Goal: Check status: Check status

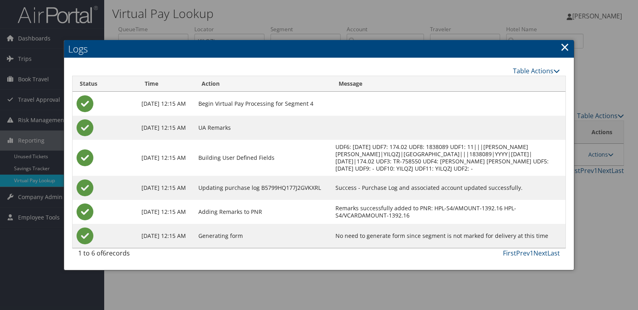
click at [388, 23] on div at bounding box center [319, 155] width 638 height 310
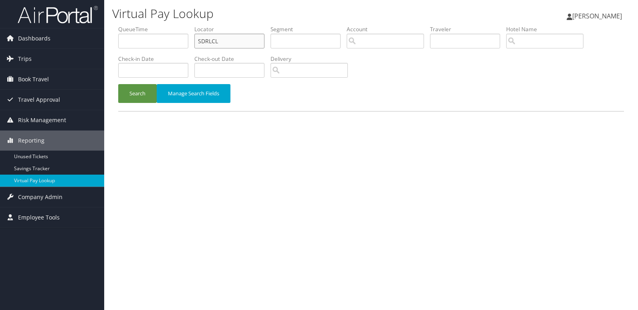
drag, startPoint x: 0, startPoint y: 0, endPoint x: 176, endPoint y: 44, distance: 181.5
click at [179, 25] on ul "QueueTime Locator SDRLCL Segment Account Traveler Hotel Name Check-in Date Chec…" at bounding box center [371, 25] width 506 height 0
paste input "KHUANN"
type input "KHUANN"
click at [136, 97] on button "Search" at bounding box center [137, 93] width 39 height 19
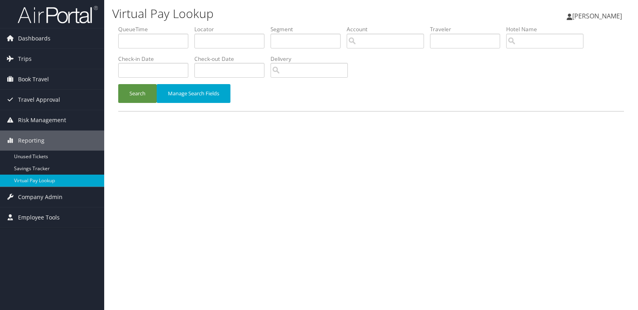
drag, startPoint x: 203, startPoint y: 32, endPoint x: 207, endPoint y: 38, distance: 6.8
click at [204, 32] on label "Locator" at bounding box center [233, 29] width 76 height 8
click at [207, 38] on input "text" at bounding box center [230, 41] width 70 height 15
paste input "GKYKDH"
type input "GKYKDH"
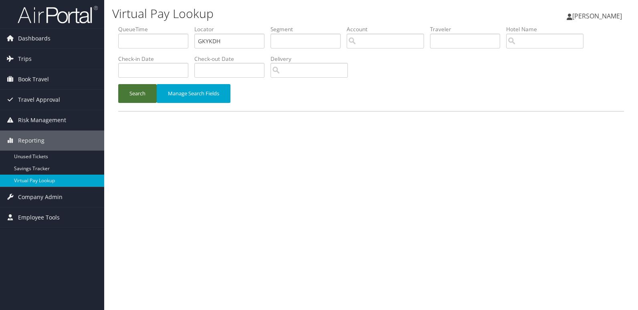
drag, startPoint x: 139, startPoint y: 100, endPoint x: 95, endPoint y: 8, distance: 102.4
click at [139, 97] on button "Search" at bounding box center [137, 93] width 39 height 19
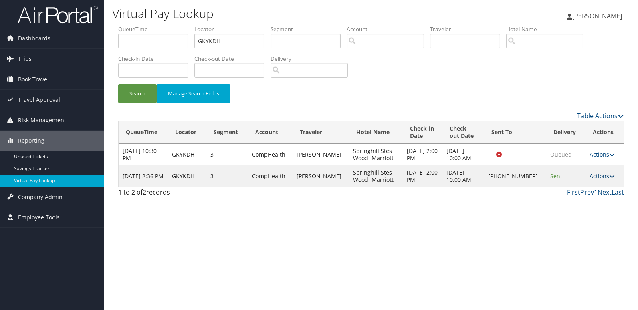
click at [604, 177] on link "Actions" at bounding box center [602, 176] width 25 height 8
click at [584, 199] on link "Logs" at bounding box center [575, 202] width 69 height 14
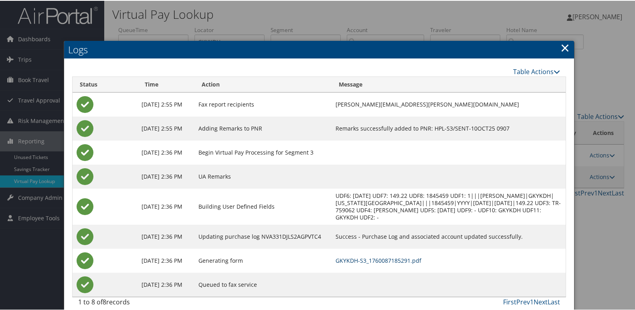
click at [407, 257] on link "GKYKDH-S3_1760087185291.pdf" at bounding box center [379, 260] width 86 height 8
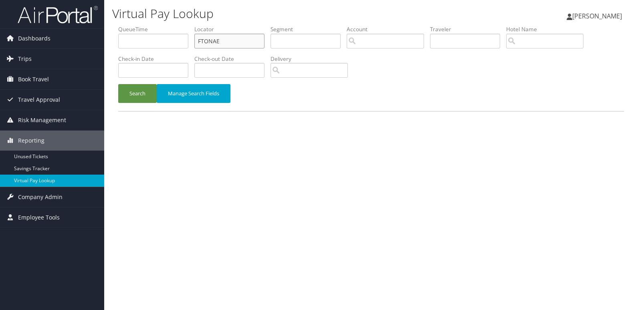
drag, startPoint x: 245, startPoint y: 39, endPoint x: 201, endPoint y: 49, distance: 44.8
click at [207, 48] on input "FTONAE" at bounding box center [230, 41] width 70 height 15
paste input "KHUANN"
drag, startPoint x: 241, startPoint y: 39, endPoint x: 176, endPoint y: 43, distance: 65.1
click at [177, 25] on ul "QueueTime Locator FTKHUANN Segment Account Traveler Hotel Name Check-in Date Ch…" at bounding box center [371, 25] width 506 height 0
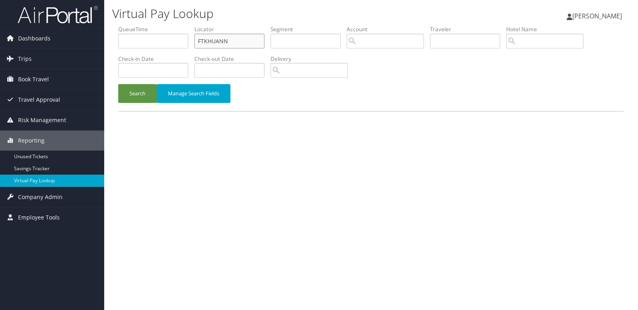
paste input "text"
type input "KHUANN"
click at [140, 88] on button "Search" at bounding box center [137, 93] width 39 height 19
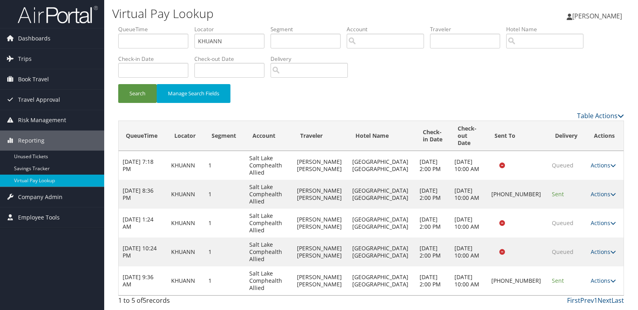
click at [599, 269] on td "Actions Resend Logs Delivery Information View Itinerary" at bounding box center [605, 281] width 37 height 29
click at [611, 278] on icon at bounding box center [614, 281] width 6 height 6
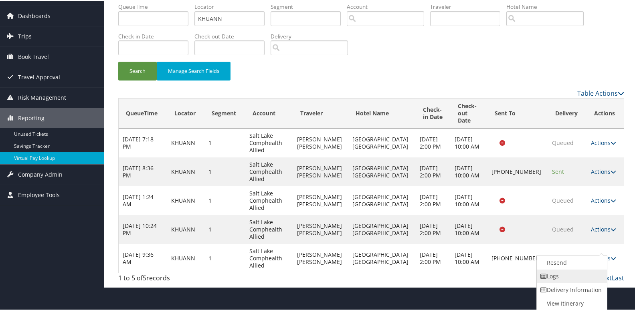
click at [576, 277] on link "Logs" at bounding box center [571, 276] width 69 height 14
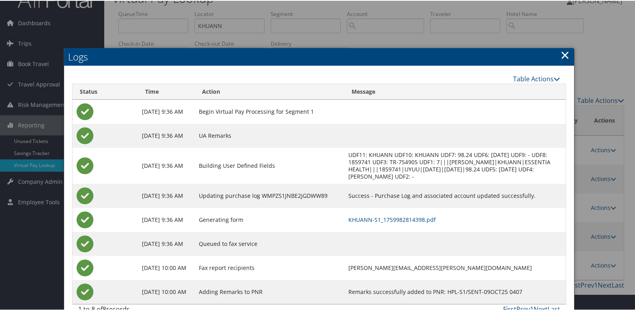
scroll to position [32, 0]
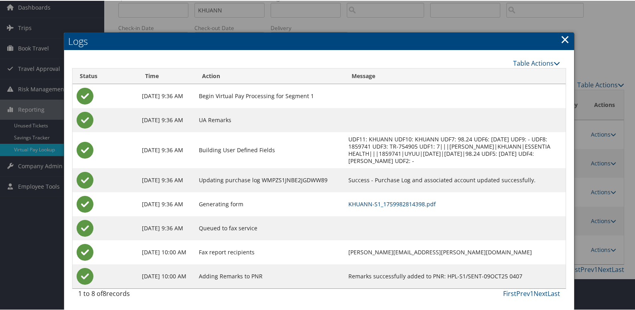
click at [436, 203] on link "KHUANN-S1_1759982814398.pdf" at bounding box center [392, 204] width 87 height 8
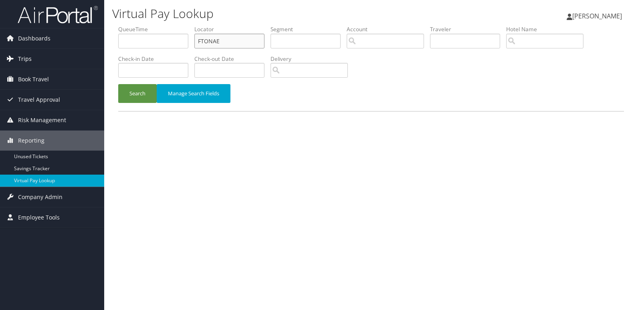
drag, startPoint x: 77, startPoint y: 42, endPoint x: 68, endPoint y: 59, distance: 18.9
click at [65, 51] on div "Dashboards AirPortal 360™ (Manager) My Travel Dashboard Trips Airtinerary® Look…" at bounding box center [319, 155] width 638 height 310
paste input "ORTPQF"
type input "ORTPQF"
click at [132, 101] on button "Search" at bounding box center [137, 93] width 39 height 19
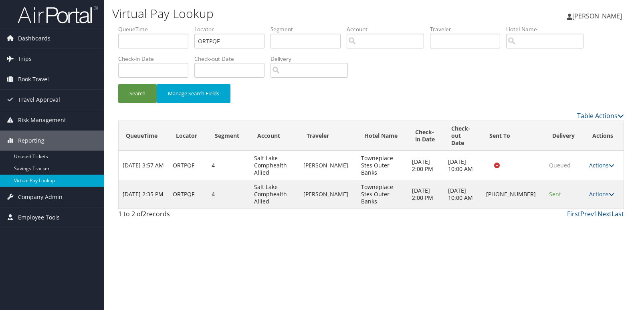
click at [599, 191] on td "Actions Resend Logs Delivery Information View Itinerary" at bounding box center [605, 194] width 39 height 29
click at [600, 191] on td "Actions Resend Logs Delivery Information View Itinerary" at bounding box center [605, 194] width 39 height 29
click at [590, 190] on link "Actions" at bounding box center [602, 194] width 25 height 8
click at [567, 209] on link "Logs" at bounding box center [575, 213] width 69 height 14
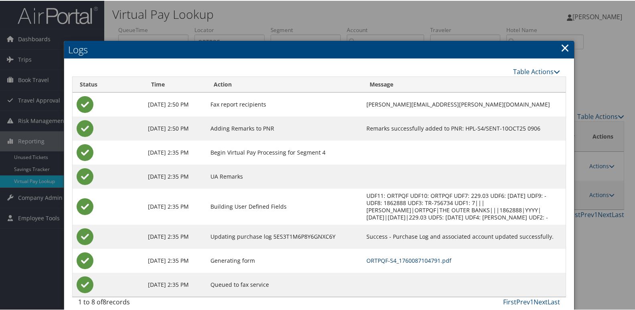
click at [426, 257] on link "ORTPQF-S4_1760087104791.pdf" at bounding box center [409, 260] width 85 height 8
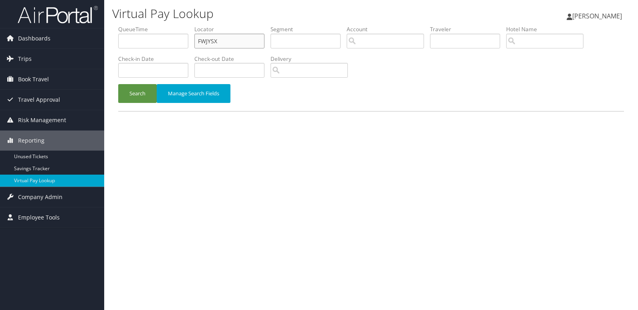
drag, startPoint x: 250, startPoint y: 39, endPoint x: 170, endPoint y: 57, distance: 82.1
click at [179, 25] on ul "QueueTime Locator FWJYSX Segment Account Traveler Hotel Name Check-in Date Chec…" at bounding box center [371, 25] width 506 height 0
paste input "SOOFIE"
type input "SOOFIE"
drag, startPoint x: 146, startPoint y: 91, endPoint x: 370, endPoint y: 41, distance: 230.2
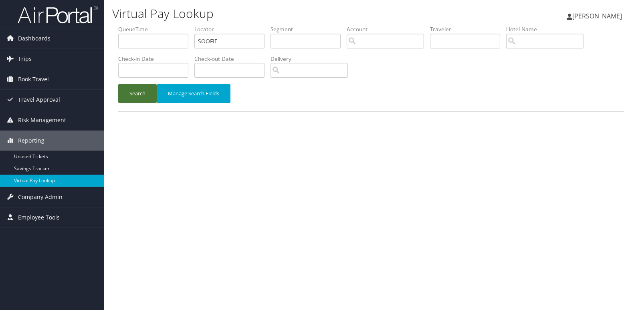
click at [150, 93] on button "Search" at bounding box center [137, 93] width 39 height 19
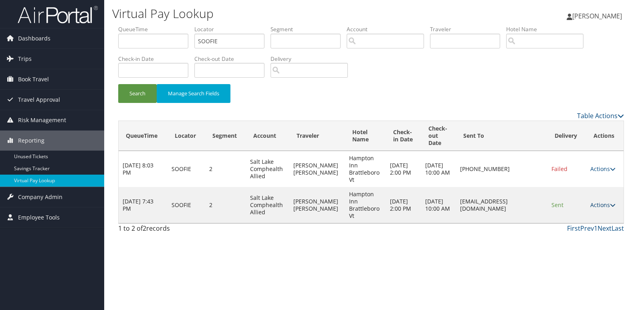
click at [603, 205] on link "Actions" at bounding box center [603, 205] width 25 height 8
click at [598, 230] on link "Logs" at bounding box center [589, 231] width 51 height 14
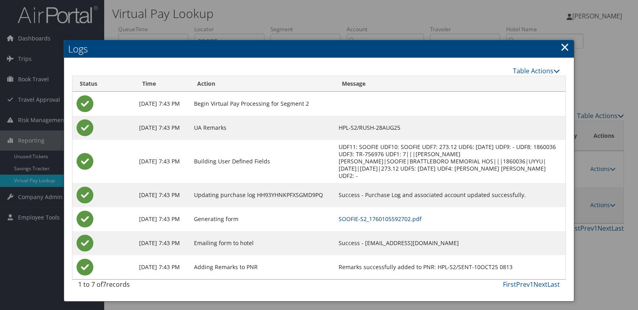
click at [401, 220] on link "SOOFIE-S2_1760105592702.pdf" at bounding box center [380, 219] width 83 height 8
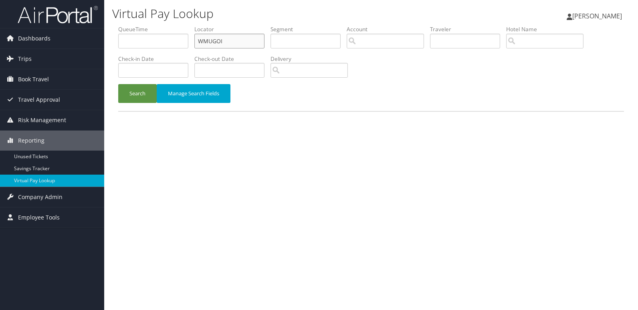
click at [163, 25] on ul "QueueTime Locator WMUGOI Segment Account Traveler Hotel Name Check-in Date Chec…" at bounding box center [371, 25] width 506 height 0
paste input "IUXIRM"
type input "IUXIRM"
click at [137, 93] on button "Search" at bounding box center [137, 93] width 39 height 19
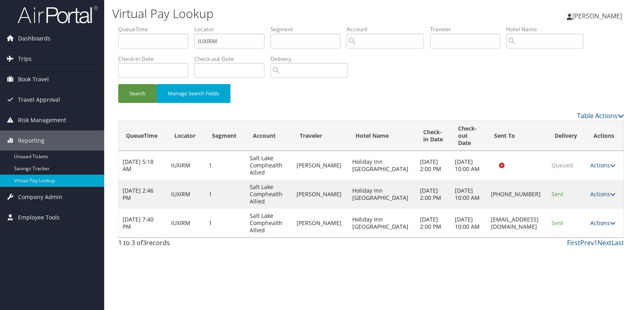
click at [599, 219] on link "Actions" at bounding box center [603, 223] width 25 height 8
click at [573, 241] on link "Logs" at bounding box center [583, 242] width 51 height 14
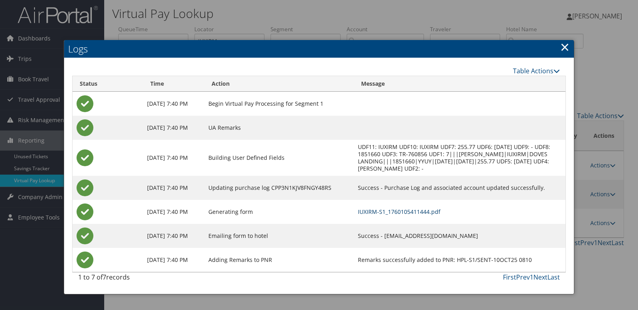
click at [407, 213] on link "IUXIRM-S1_1760105411444.pdf" at bounding box center [399, 212] width 83 height 8
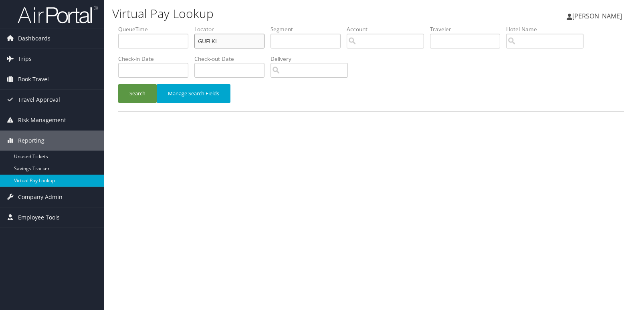
drag, startPoint x: 163, startPoint y: 54, endPoint x: 156, endPoint y: 59, distance: 9.0
click at [152, 25] on ul "QueueTime Locator GUFLKL Segment Account Traveler Hotel Name Check-in Date Chec…" at bounding box center [371, 25] width 506 height 0
paste input "CPBCD"
type input "CPBCDL"
click at [144, 103] on div "Search Manage Search Fields" at bounding box center [371, 97] width 518 height 27
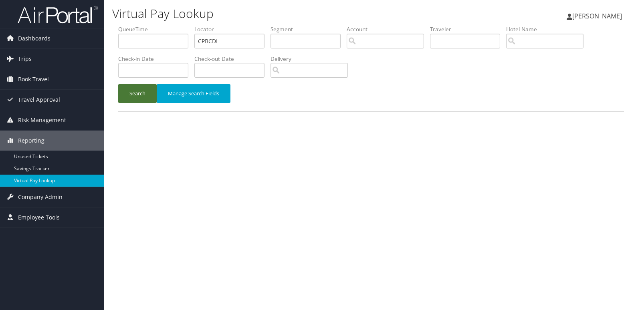
click at [144, 95] on button "Search" at bounding box center [137, 93] width 39 height 19
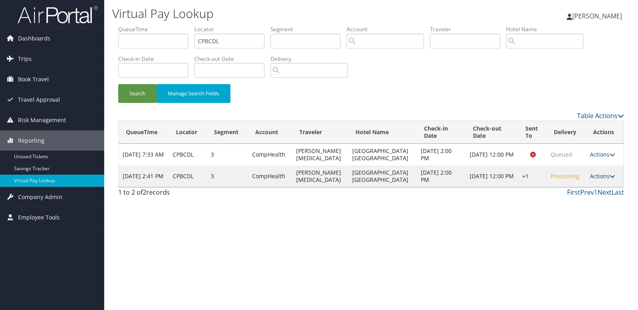
click at [601, 179] on link "Actions" at bounding box center [602, 176] width 25 height 8
click at [586, 200] on link "Logs" at bounding box center [577, 202] width 69 height 14
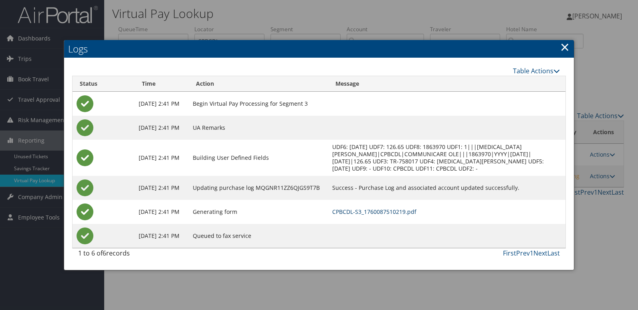
click at [417, 211] on link "CPBCDL-S3_1760087510219.pdf" at bounding box center [374, 212] width 84 height 8
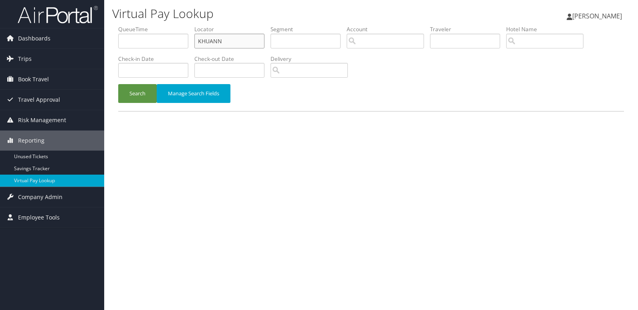
drag, startPoint x: 256, startPoint y: 36, endPoint x: 111, endPoint y: 68, distance: 148.7
click at [120, 25] on ul "QueueTime Locator KHUANN Segment Account Traveler Hotel Name Check-in Date Chec…" at bounding box center [371, 25] width 506 height 0
paste input "GEDZMX"
type input "GEDZMX"
click at [137, 97] on button "Search" at bounding box center [137, 93] width 39 height 19
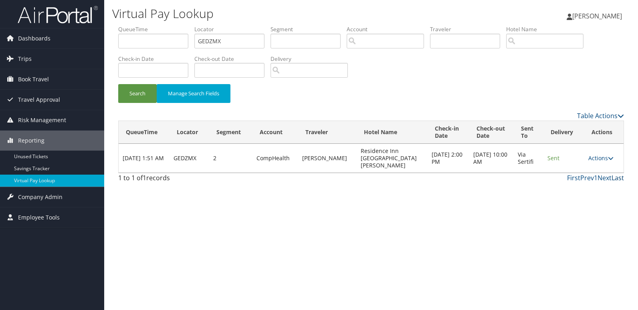
drag, startPoint x: 606, startPoint y: 153, endPoint x: 618, endPoint y: 173, distance: 23.3
click at [613, 154] on td "Actions Resend Logs View Itinerary" at bounding box center [604, 158] width 39 height 29
click at [595, 154] on link "Actions" at bounding box center [601, 158] width 25 height 8
click at [578, 184] on link "Logs" at bounding box center [585, 180] width 51 height 14
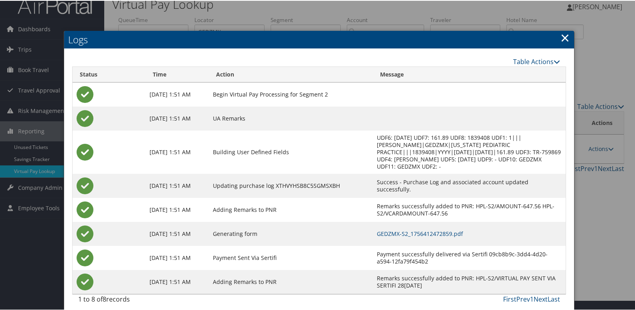
scroll to position [16, 0]
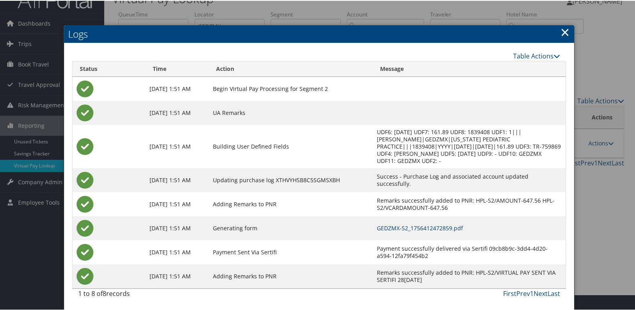
click at [410, 227] on link "GEDZMX-S2_1756412472859.pdf" at bounding box center [420, 228] width 86 height 8
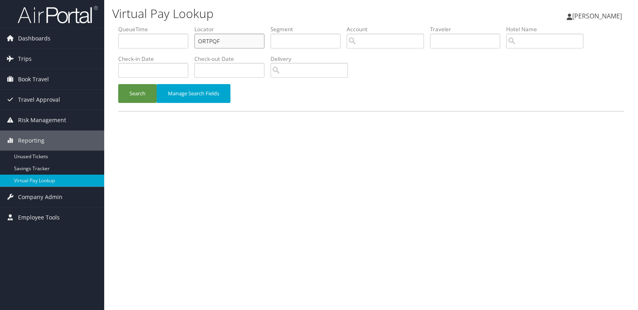
drag, startPoint x: 250, startPoint y: 40, endPoint x: 161, endPoint y: 41, distance: 89.0
click at [170, 25] on ul "QueueTime Locator ORTPQF Segment Account Traveler Hotel Name Check-in Date Chec…" at bounding box center [371, 25] width 506 height 0
paste input "UYMQKK"
type input "UYMQKK"
click at [137, 105] on div "Search Manage Search Fields" at bounding box center [371, 97] width 518 height 27
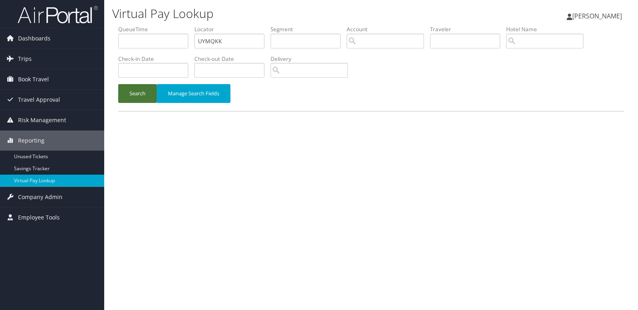
drag, startPoint x: 145, startPoint y: 94, endPoint x: 361, endPoint y: 8, distance: 232.7
click at [148, 94] on button "Search" at bounding box center [137, 93] width 39 height 19
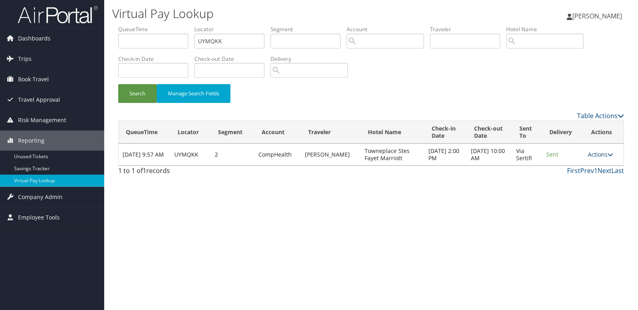
click at [591, 156] on link "Actions" at bounding box center [600, 155] width 25 height 8
click at [575, 178] on link "Logs" at bounding box center [585, 180] width 51 height 14
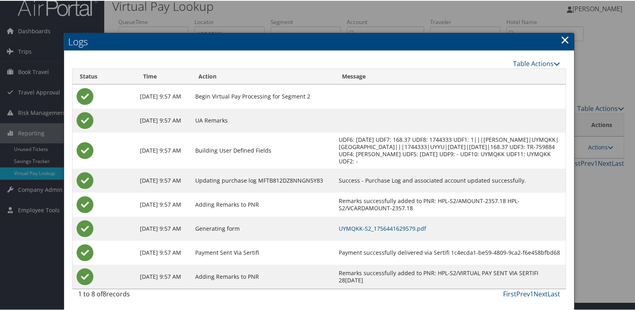
scroll to position [16, 0]
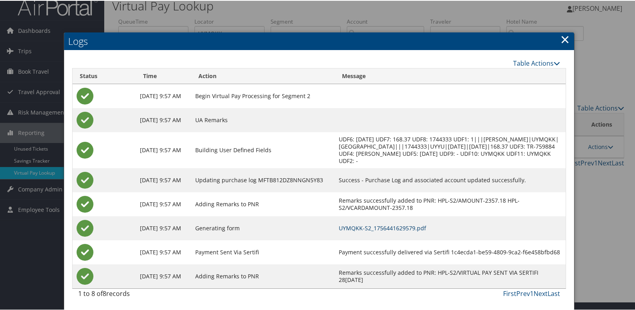
click at [420, 228] on link "UYMQKK-S2_1756441629579.pdf" at bounding box center [382, 228] width 87 height 8
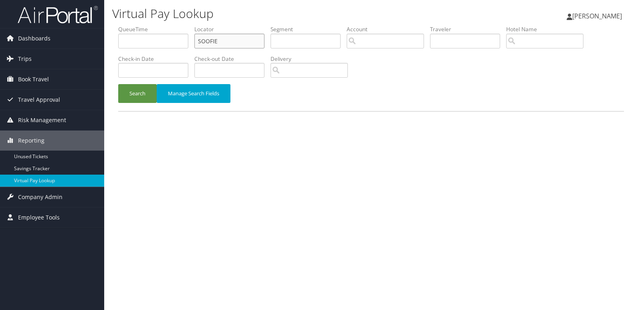
drag, startPoint x: 237, startPoint y: 38, endPoint x: 167, endPoint y: 46, distance: 70.6
click at [168, 25] on ul "QueueTime Locator SOOFIE Segment Account Traveler Hotel Name Check-in Date Chec…" at bounding box center [371, 25] width 506 height 0
paste input "WJVIDF"
type input "WJVIDF"
click at [144, 95] on button "Search" at bounding box center [137, 93] width 39 height 19
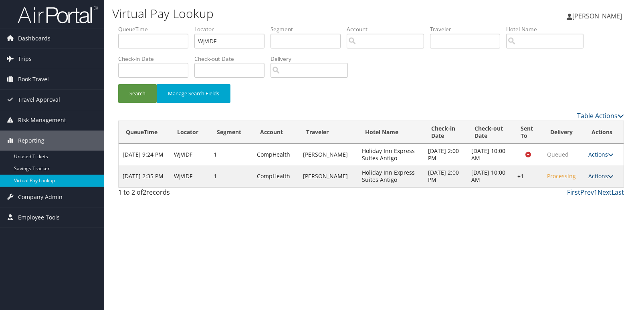
click at [605, 174] on link "Actions" at bounding box center [601, 176] width 25 height 8
click at [582, 205] on link "Logs" at bounding box center [577, 202] width 69 height 14
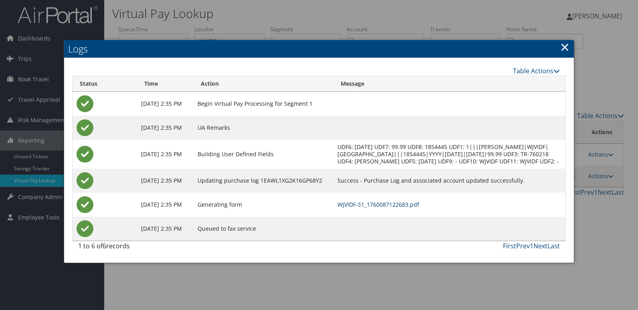
click at [419, 209] on link "WJVIDF-S1_1760087122683.pdf" at bounding box center [379, 205] width 82 height 8
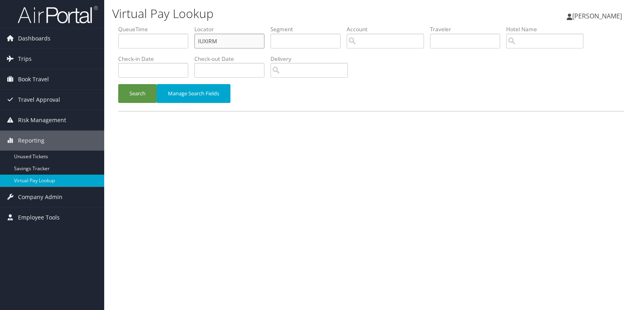
drag, startPoint x: 0, startPoint y: 0, endPoint x: 164, endPoint y: 65, distance: 176.4
click at [169, 25] on ul "QueueTime Locator IUXIRM Segment Account Traveler Hotel Name Check-in Date Chec…" at bounding box center [371, 25] width 506 height 0
paste input "NCGLLK"
type input "NCGLLK"
click at [144, 101] on button "Search" at bounding box center [137, 93] width 39 height 19
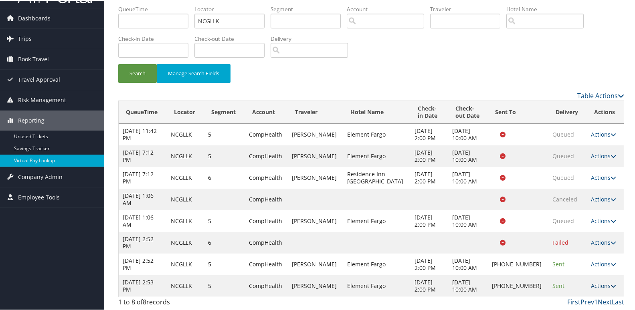
click at [598, 284] on link "Actions" at bounding box center [603, 286] width 25 height 8
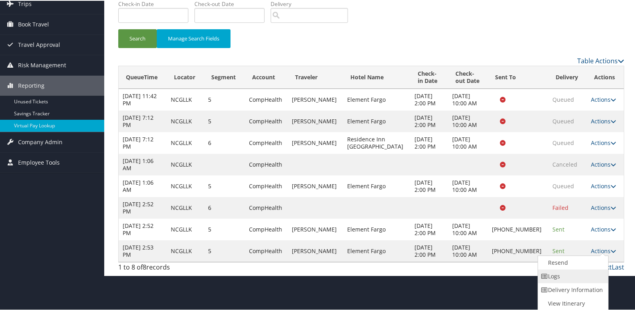
click at [569, 276] on link "Logs" at bounding box center [572, 276] width 69 height 14
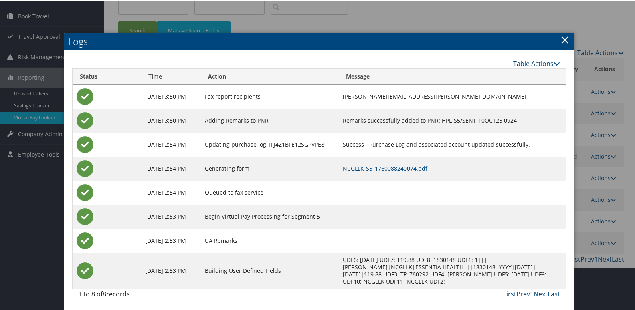
scroll to position [64, 0]
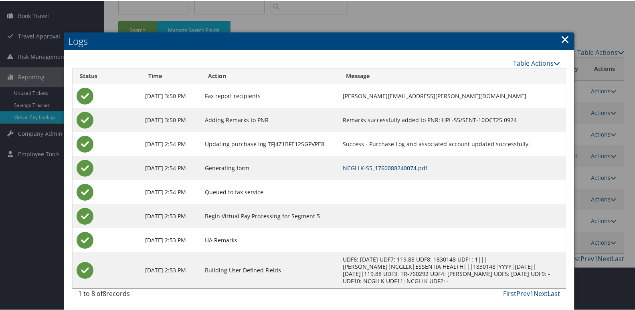
click at [416, 168] on link "NCGLLK-S5_1760088240074.pdf" at bounding box center [385, 168] width 85 height 8
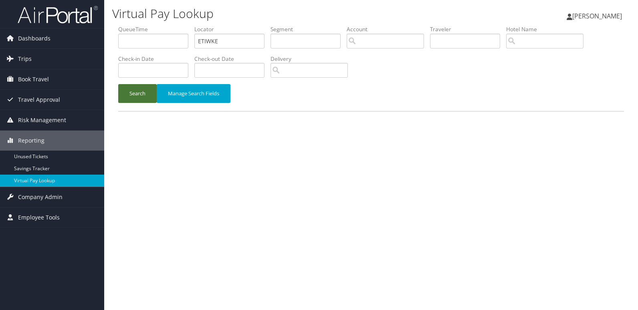
type input "ETIWKE"
click at [150, 88] on button "Search" at bounding box center [137, 93] width 39 height 19
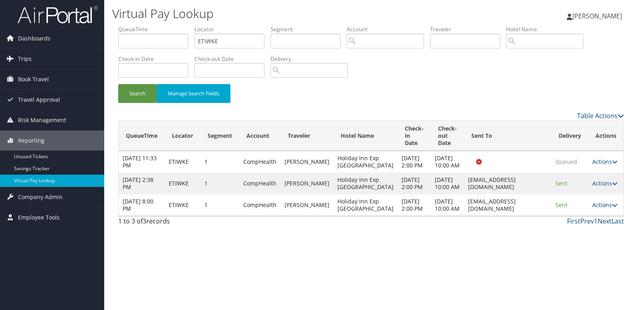
click at [599, 209] on link "Actions" at bounding box center [605, 205] width 25 height 8
click at [596, 263] on link "Logs" at bounding box center [588, 267] width 51 height 14
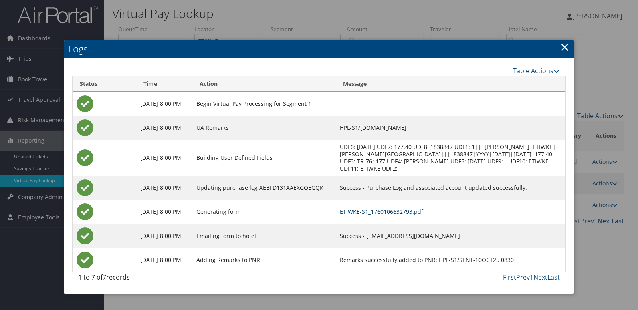
click at [415, 211] on link "ETIWKE-S1_1760106632793.pdf" at bounding box center [381, 212] width 83 height 8
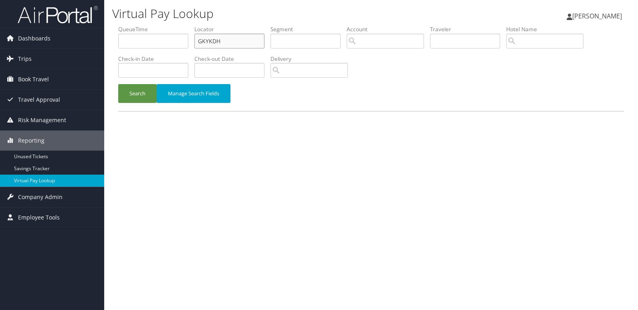
drag, startPoint x: 231, startPoint y: 36, endPoint x: 104, endPoint y: 73, distance: 132.2
click at [110, 66] on div "Virtual Pay Lookup Mack Bravo Mack Bravo My Settings Travel Agency Contacts Vie…" at bounding box center [371, 155] width 534 height 310
paste input "ETIWKE"
type input "ETIWKE"
click at [124, 91] on button "Search" at bounding box center [137, 93] width 39 height 19
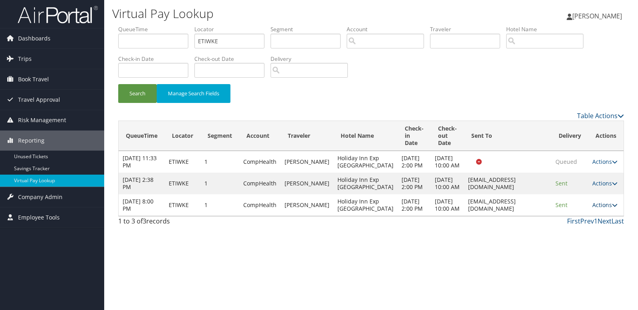
click at [600, 209] on link "Actions" at bounding box center [605, 205] width 25 height 8
click at [590, 260] on link "Logs" at bounding box center [588, 267] width 51 height 14
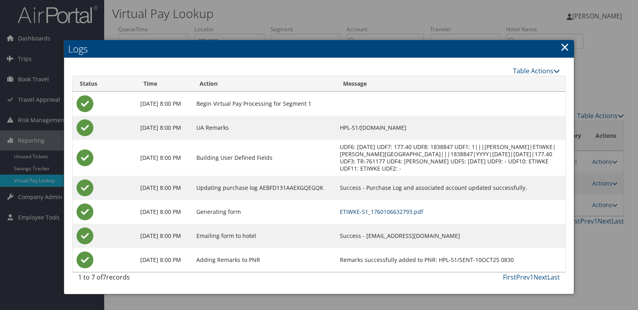
click at [422, 212] on link "ETIWKE-S1_1760106632793.pdf" at bounding box center [381, 212] width 83 height 8
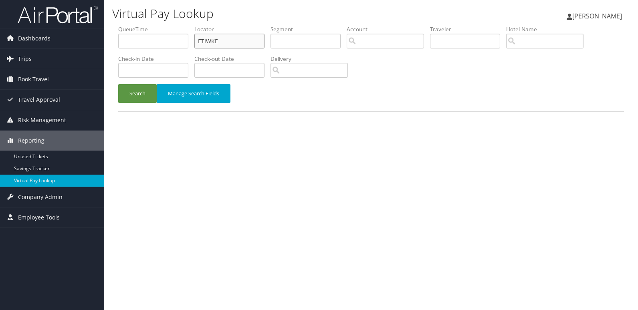
drag, startPoint x: 233, startPoint y: 41, endPoint x: 147, endPoint y: 74, distance: 92.1
click at [157, 25] on ul "QueueTime Locator ETIWKE Segment Account Traveler Hotel Name Check-in Date Chec…" at bounding box center [371, 25] width 506 height 0
paste input "NPMFGV"
type input "NPMFGV"
drag, startPoint x: 133, startPoint y: 94, endPoint x: 136, endPoint y: 101, distance: 8.4
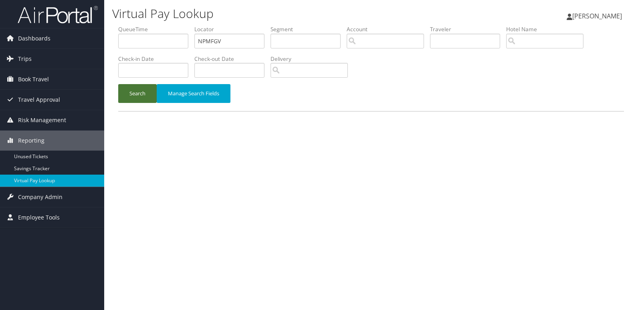
click at [133, 94] on button "Search" at bounding box center [137, 93] width 39 height 19
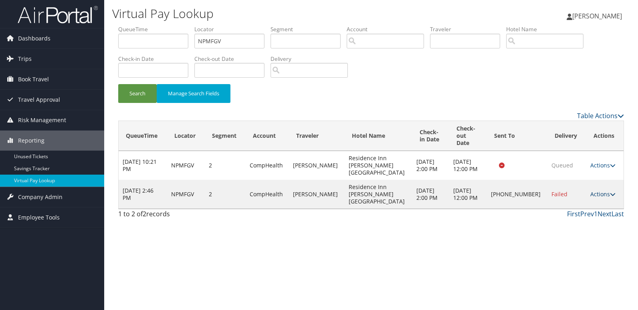
click at [596, 190] on link "Actions" at bounding box center [603, 194] width 25 height 8
click at [583, 200] on link "Logs" at bounding box center [575, 202] width 69 height 14
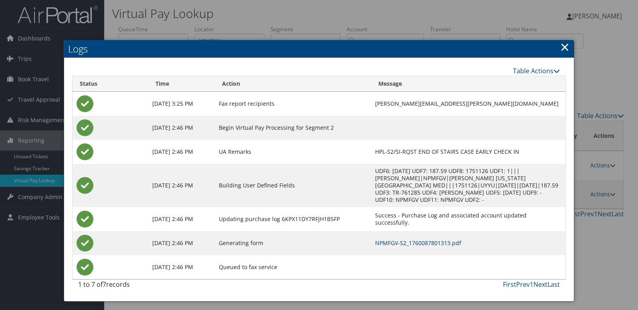
click at [375, 239] on link "NPMFGV-S2_1760087801313.pdf" at bounding box center [418, 243] width 86 height 8
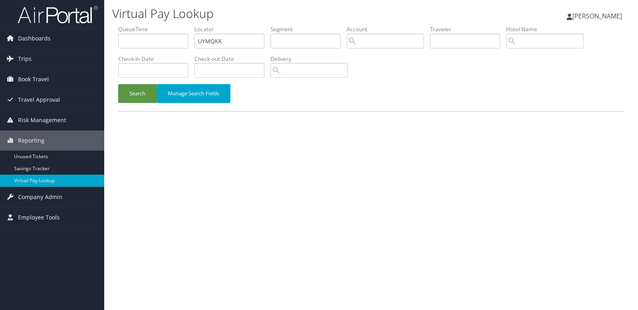
click at [182, 25] on ul "QueueTime Locator UYMQKK Segment Account Traveler Hotel Name Check-in Date Chec…" at bounding box center [371, 25] width 506 height 0
type input "GATMDR"
click at [130, 95] on button "Search" at bounding box center [137, 93] width 39 height 19
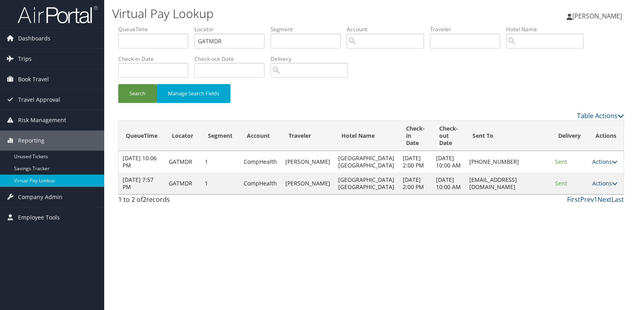
click at [602, 187] on link "Actions" at bounding box center [605, 184] width 25 height 8
click at [597, 225] on link "Logs" at bounding box center [588, 231] width 51 height 14
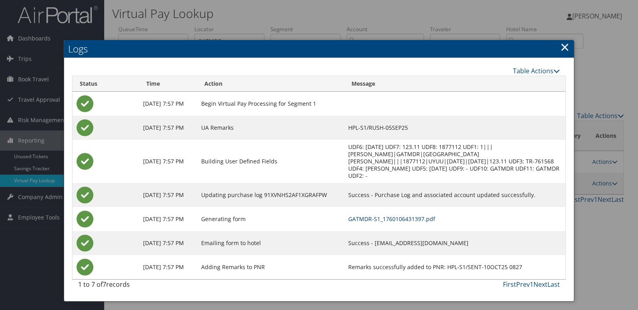
click at [399, 215] on link "GATMDR-S1_1760106431397.pdf" at bounding box center [392, 219] width 87 height 8
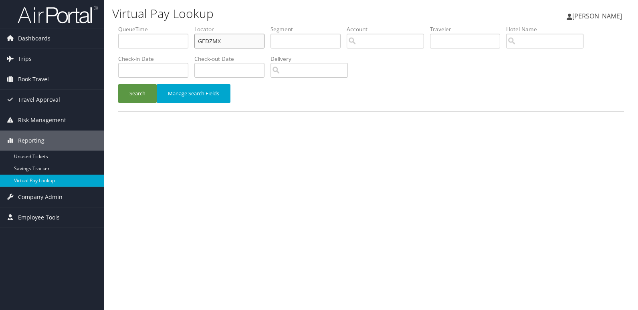
click at [167, 25] on ul "QueueTime Locator GEDZMX Segment Account Traveler Hotel Name Check-in Date Chec…" at bounding box center [371, 25] width 506 height 0
paste input "JVKCFI"
type input "JVKCFI"
click at [141, 99] on button "Search" at bounding box center [137, 93] width 39 height 19
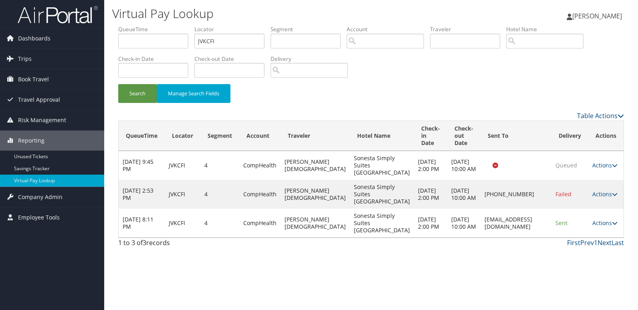
drag, startPoint x: 607, startPoint y: 241, endPoint x: 619, endPoint y: 255, distance: 17.9
click at [607, 227] on link "Actions" at bounding box center [605, 223] width 25 height 8
click at [597, 265] on link "Logs" at bounding box center [589, 267] width 51 height 14
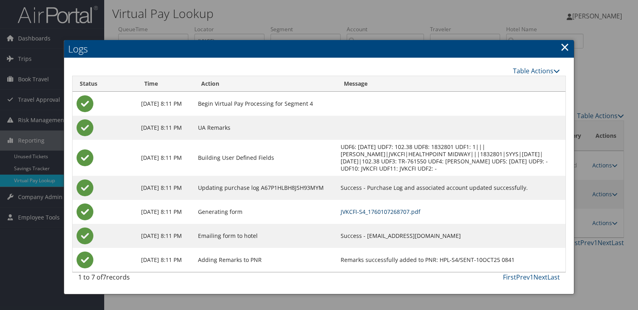
click at [403, 212] on link "JVKCFI-S4_1760107268707.pdf" at bounding box center [381, 212] width 80 height 8
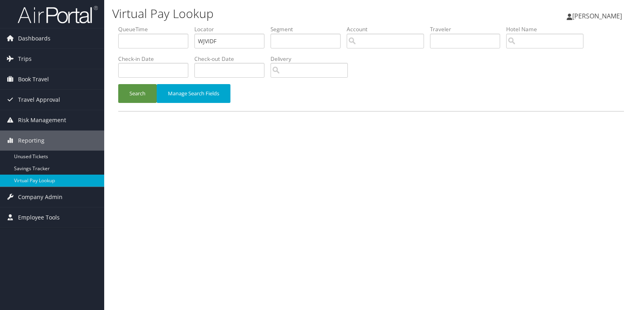
click at [141, 25] on ul "QueueTime Locator WJVIDF Segment Account Traveler Hotel Name Check-in Date Chec…" at bounding box center [371, 25] width 506 height 0
type input "QZWNSD"
click at [137, 98] on button "Search" at bounding box center [137, 93] width 39 height 19
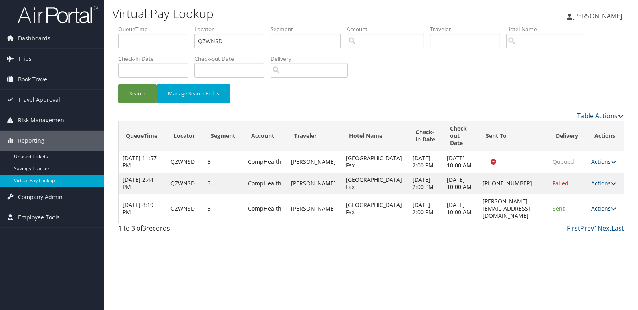
click at [606, 213] on link "Actions" at bounding box center [604, 209] width 25 height 8
click at [595, 243] on link "Logs" at bounding box center [587, 249] width 51 height 14
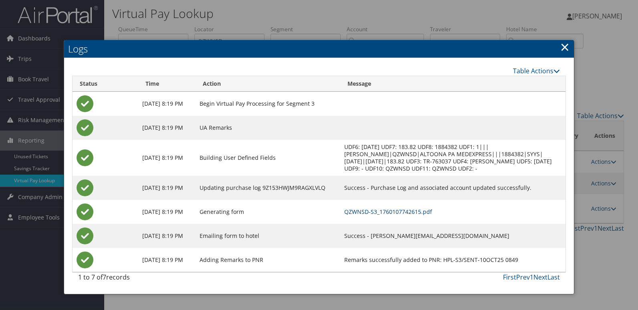
click at [430, 212] on link "QZWNSD-S3_1760107742615.pdf" at bounding box center [388, 212] width 88 height 8
